Goal: Information Seeking & Learning: Learn about a topic

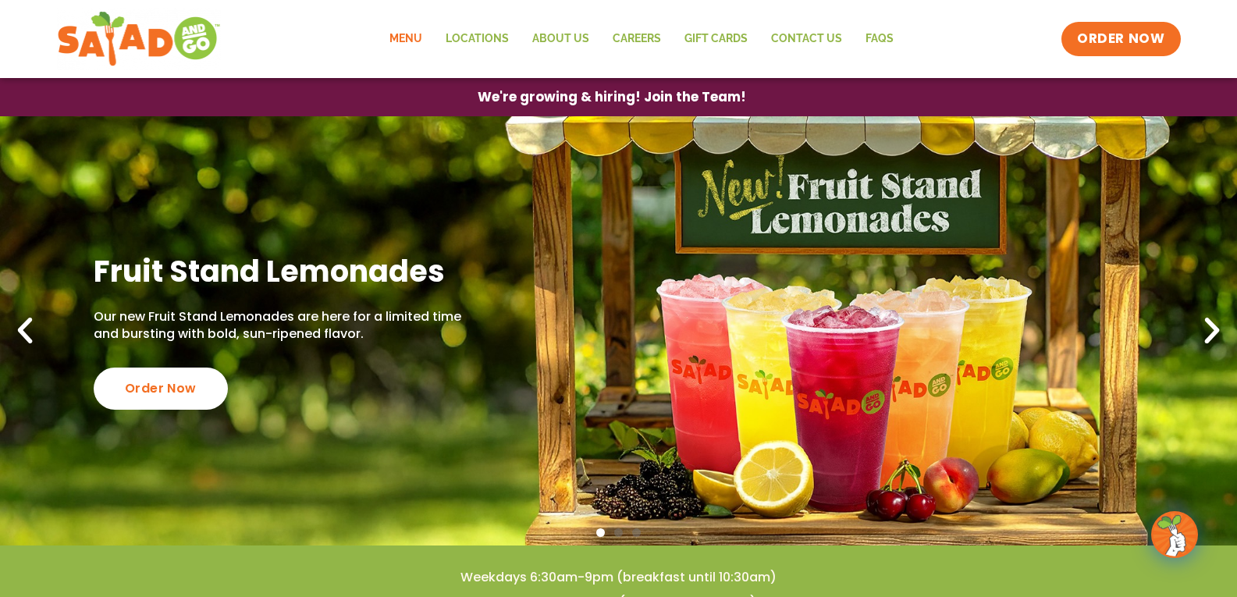
click at [410, 40] on link "Menu" at bounding box center [406, 39] width 56 height 36
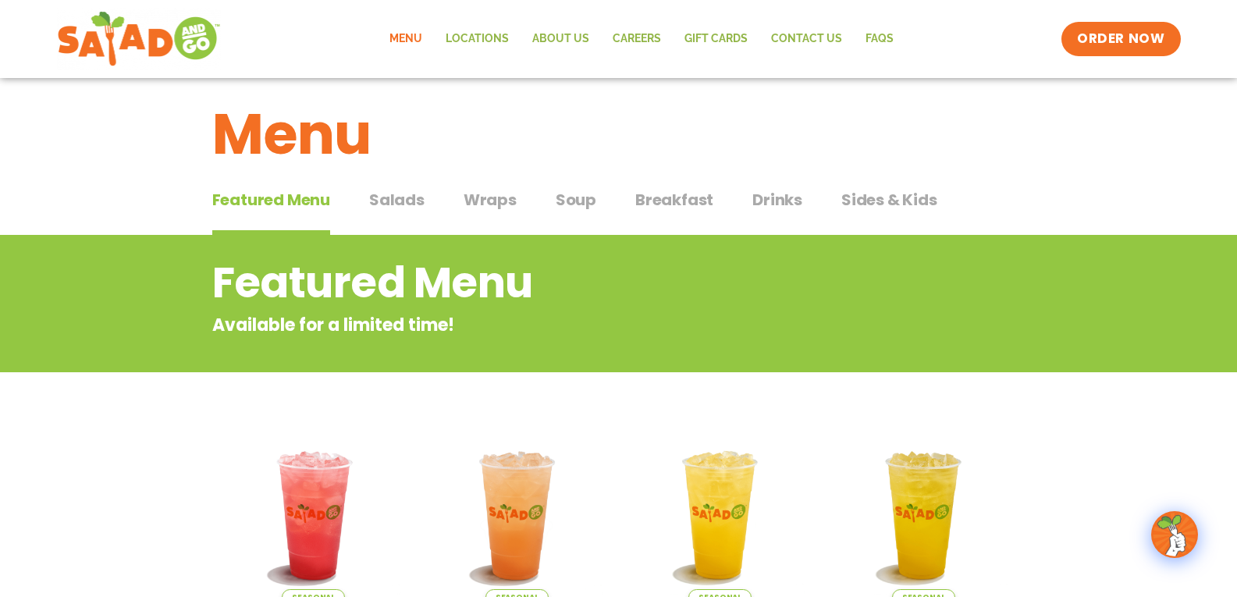
scroll to position [3, 0]
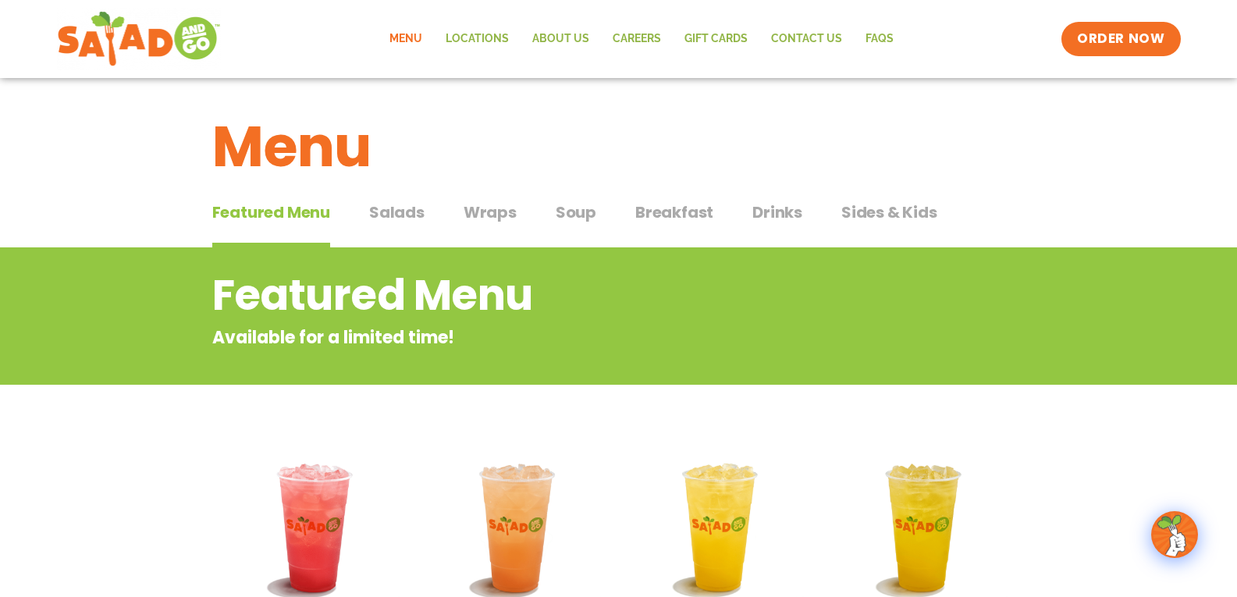
click at [399, 209] on span "Salads" at bounding box center [396, 212] width 55 height 23
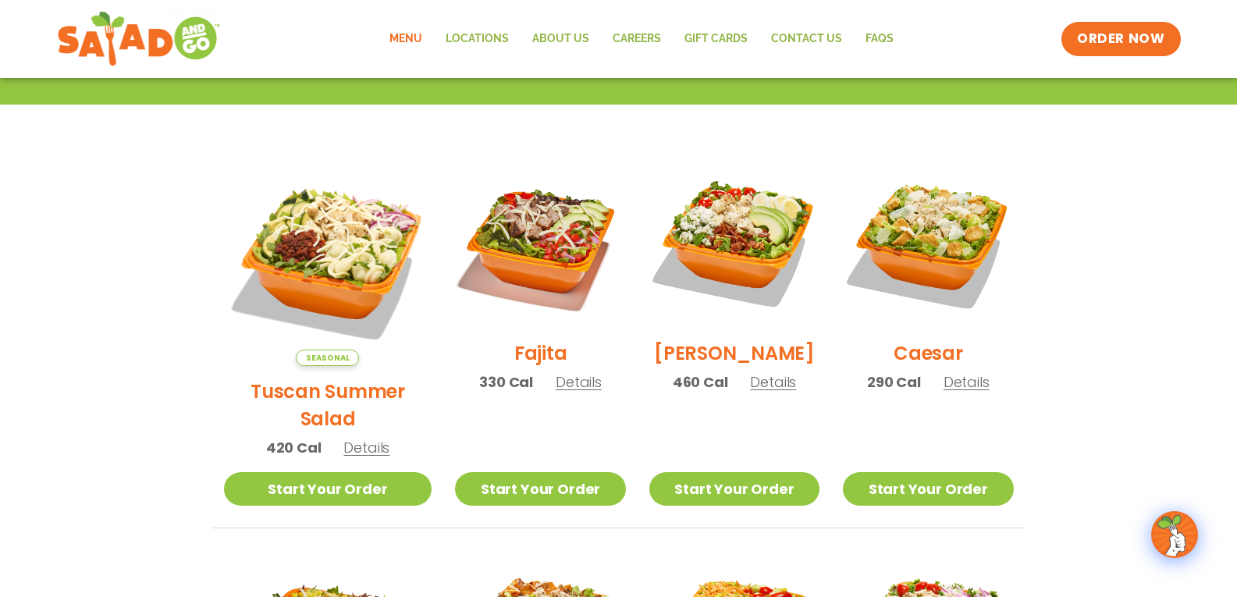
scroll to position [362, 0]
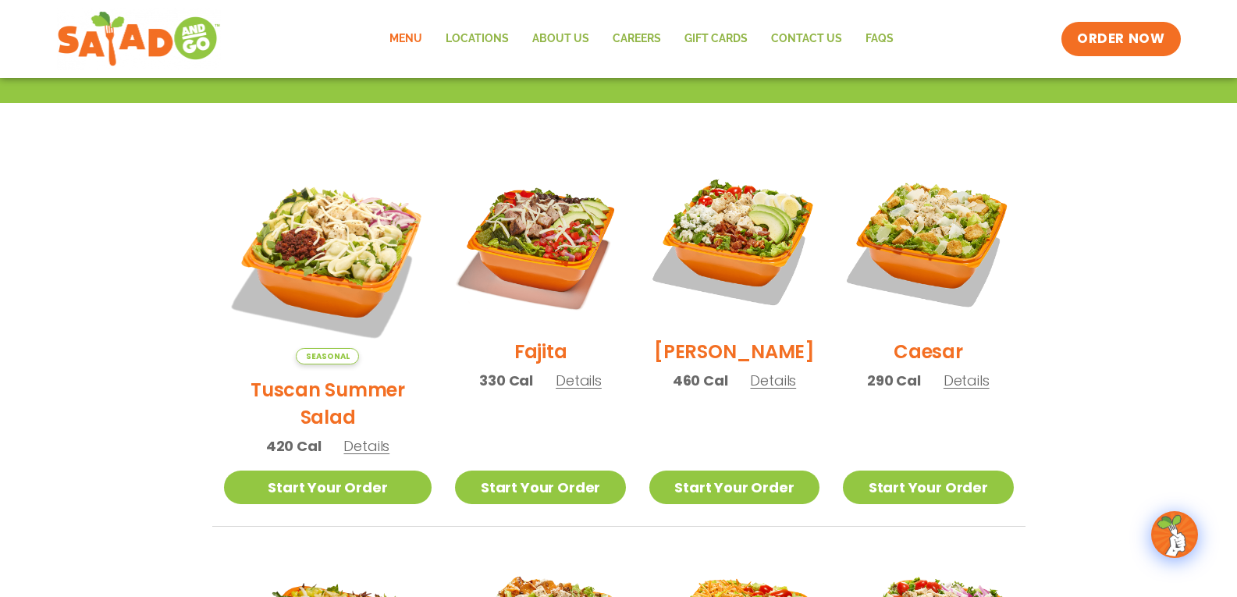
click at [319, 347] on p "Seasonal" at bounding box center [328, 355] width 208 height 17
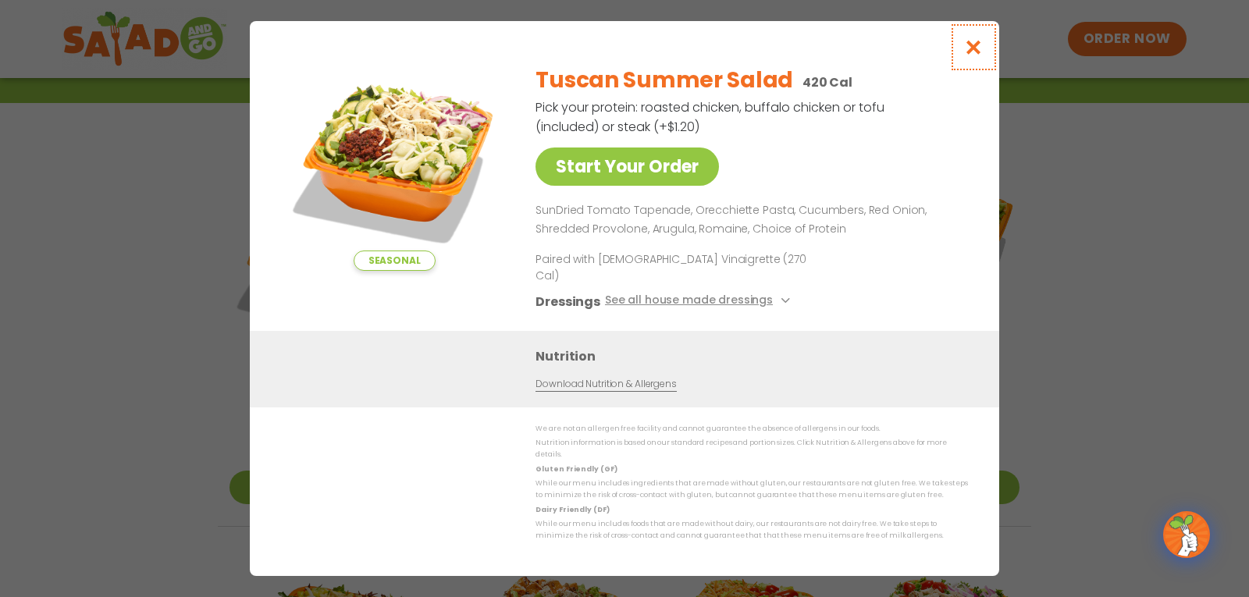
click at [965, 55] on icon "Close modal" at bounding box center [974, 47] width 20 height 16
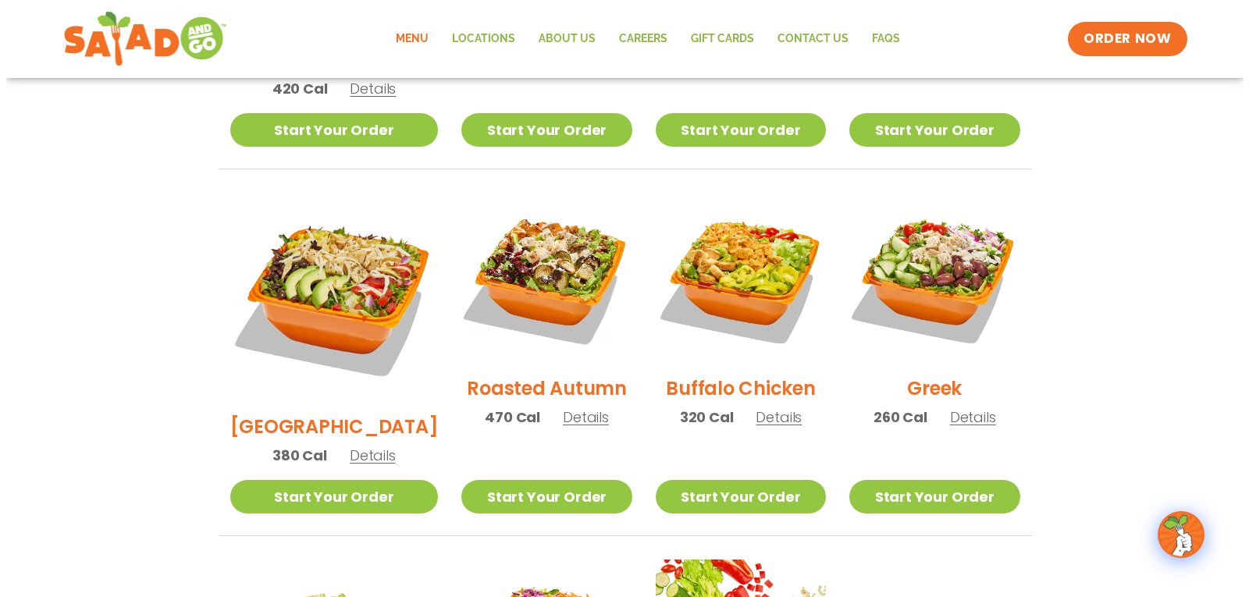
scroll to position [762, 0]
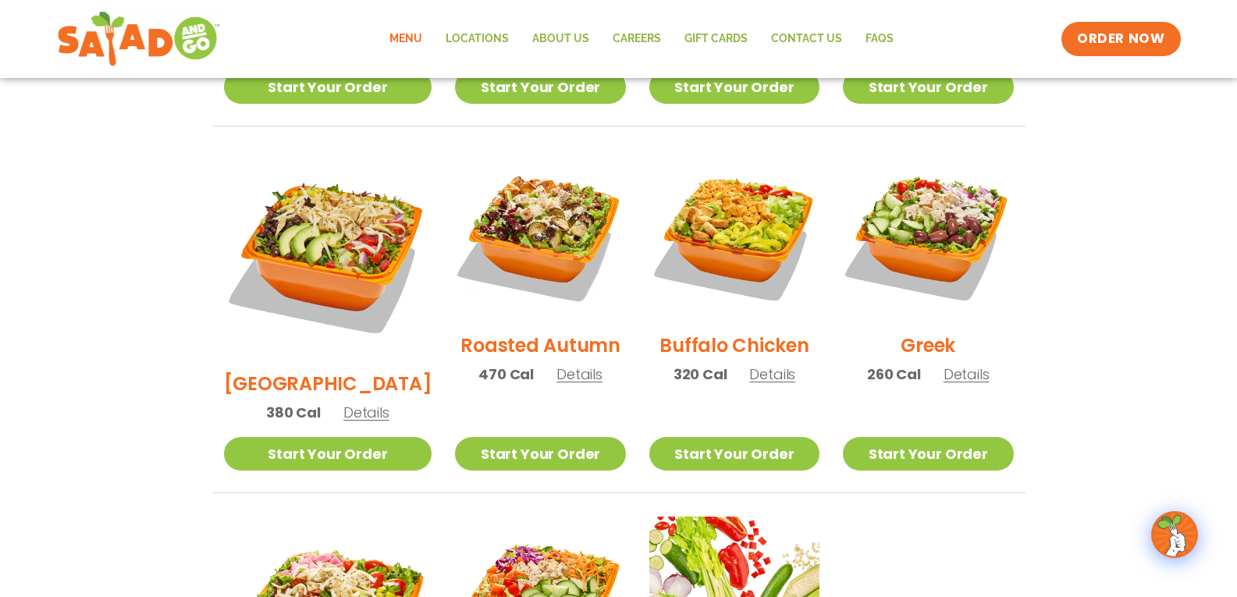
click at [556, 364] on span "Details" at bounding box center [579, 374] width 46 height 20
